Goal: Transaction & Acquisition: Purchase product/service

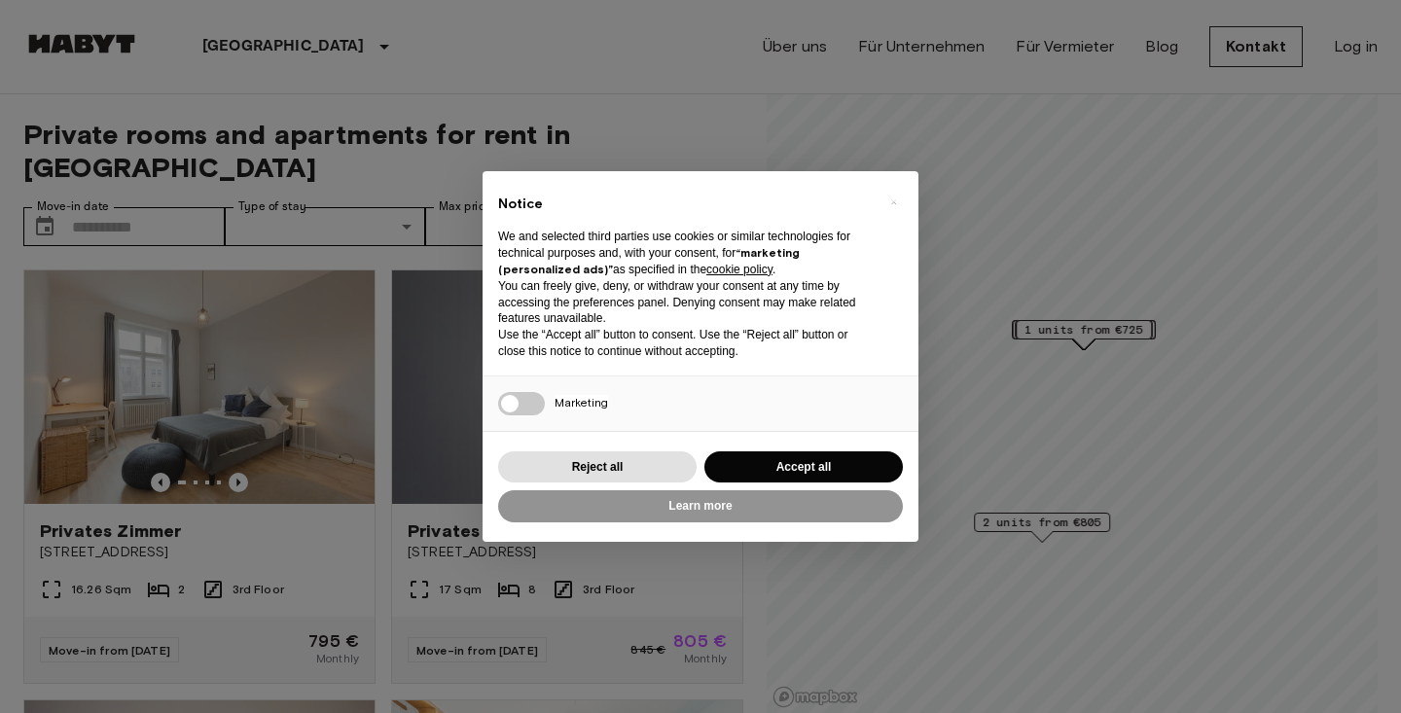
click at [773, 489] on div "Learn more" at bounding box center [700, 506] width 405 height 40
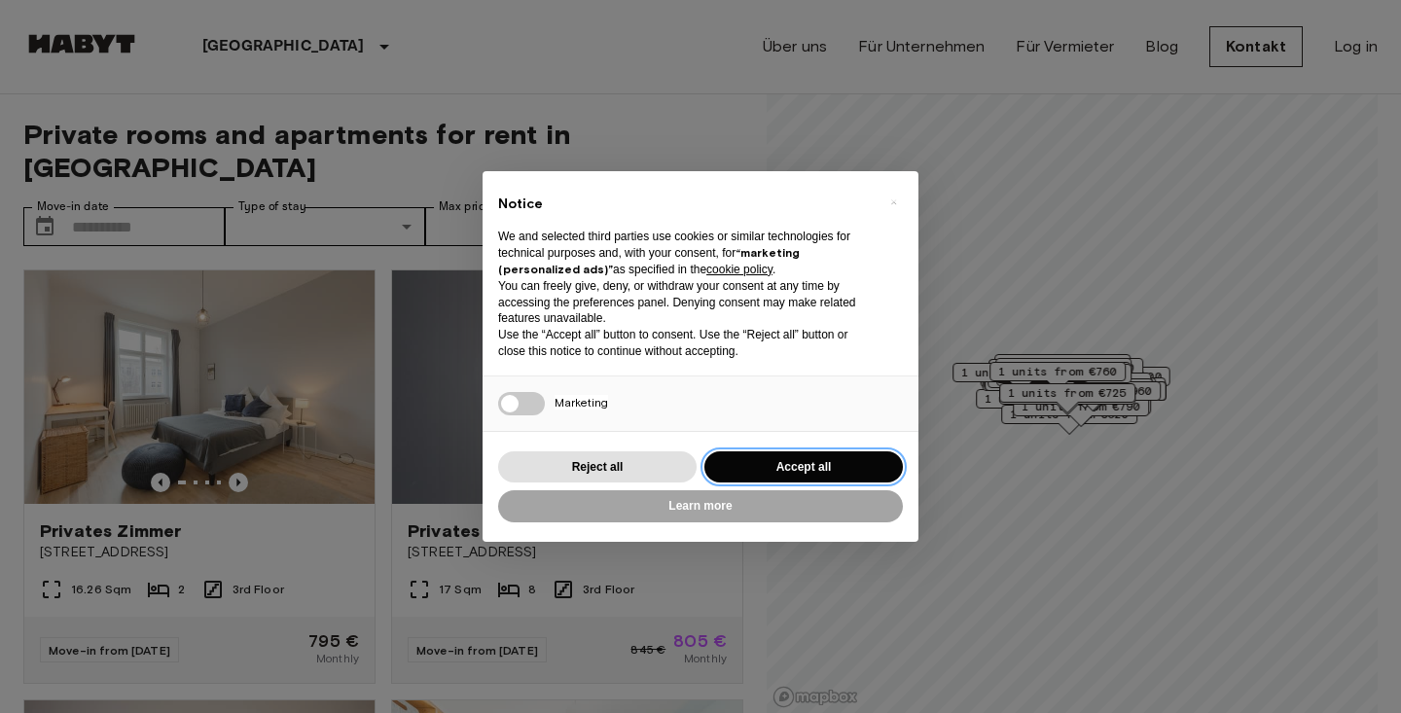
click at [769, 467] on button "Accept all" at bounding box center [803, 467] width 198 height 32
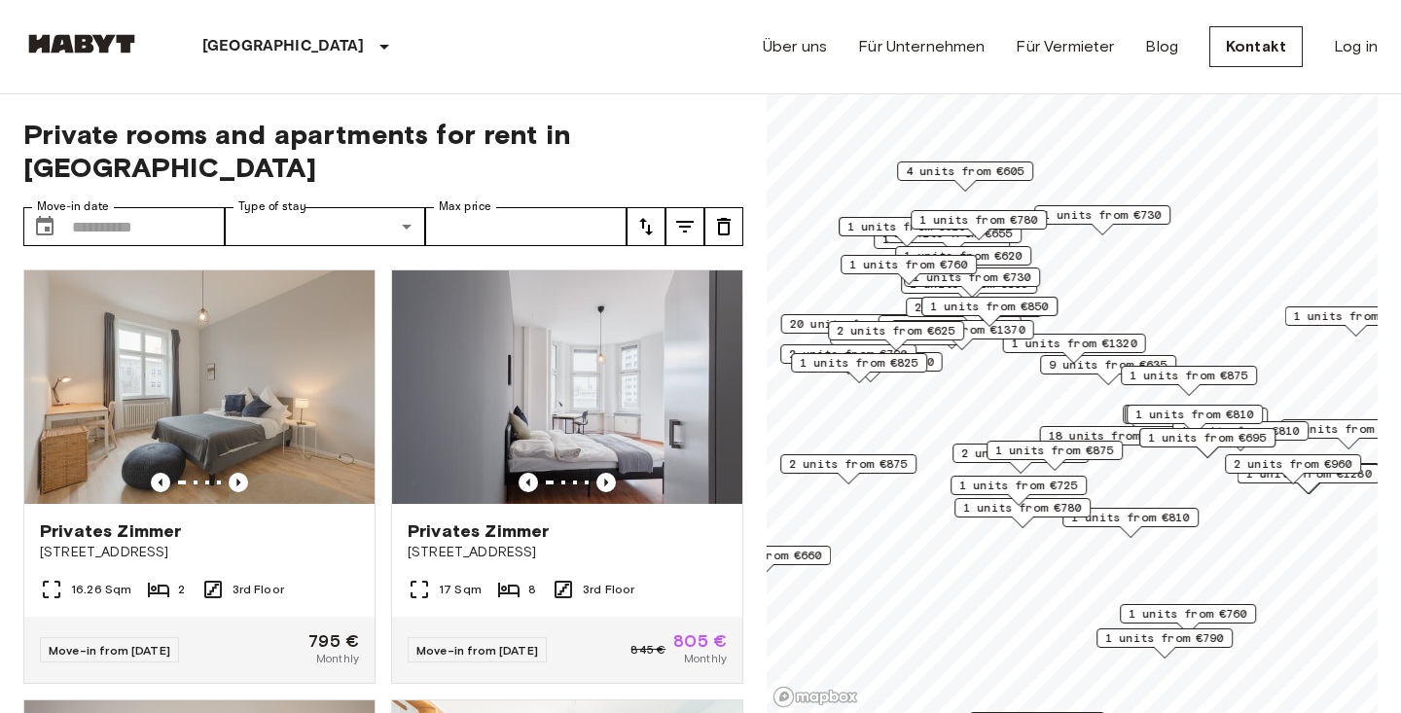
click at [658, 207] on button "tune" at bounding box center [645, 226] width 39 height 39
click at [685, 269] on li "Lowest price" at bounding box center [723, 265] width 195 height 35
